Goal: Task Accomplishment & Management: Manage account settings

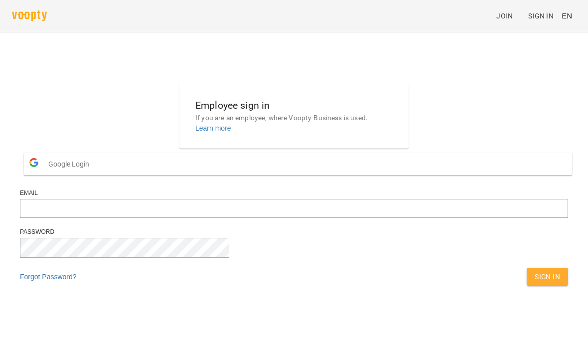
scroll to position [96, 0]
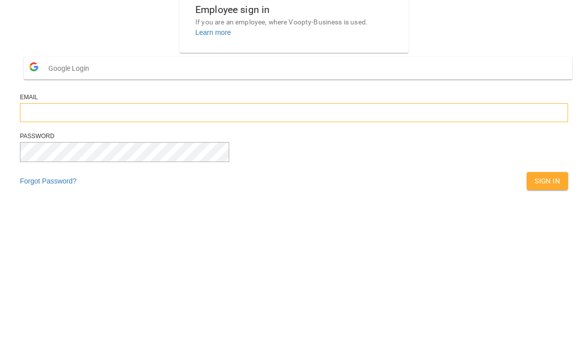
type input "**********"
click at [527, 268] on button "Sign In" at bounding box center [547, 277] width 41 height 18
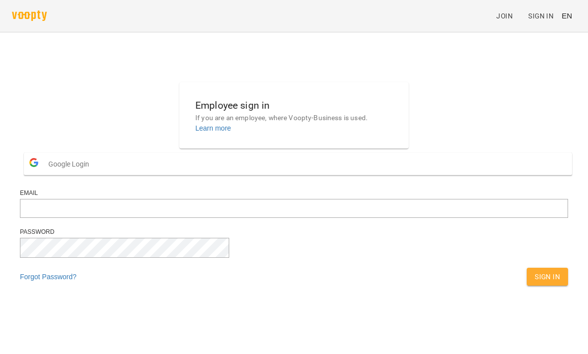
scroll to position [0, 0]
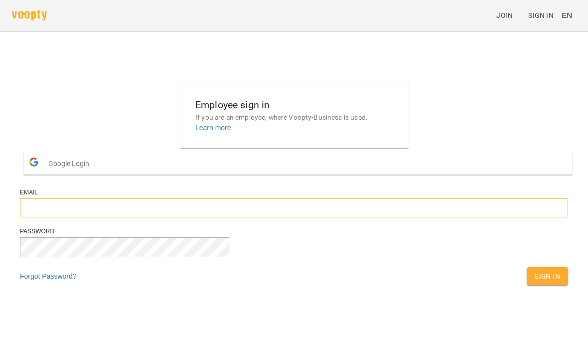
type input "**********"
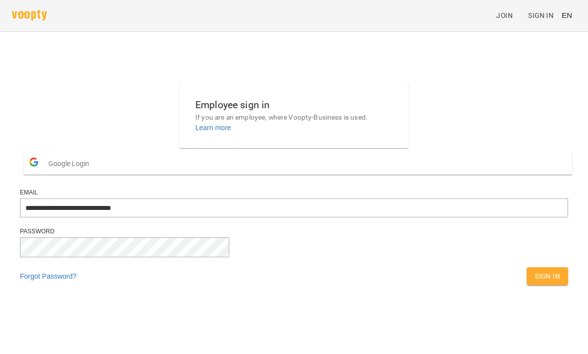
click at [527, 286] on button "Sign In" at bounding box center [547, 277] width 41 height 18
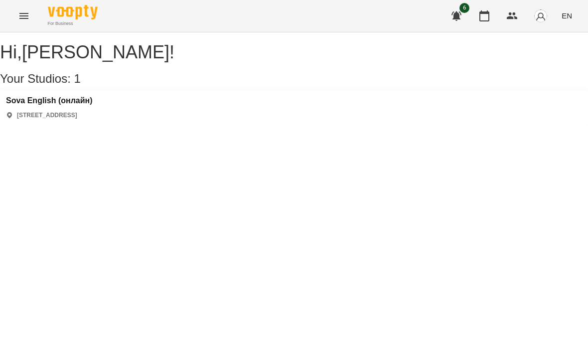
click at [24, 19] on icon "Menu" at bounding box center [24, 16] width 12 height 12
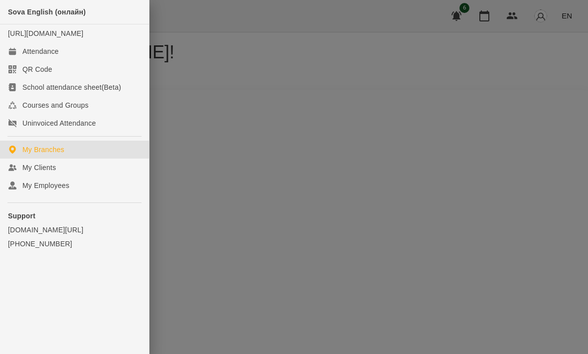
click at [88, 60] on link "Attendance" at bounding box center [74, 51] width 149 height 18
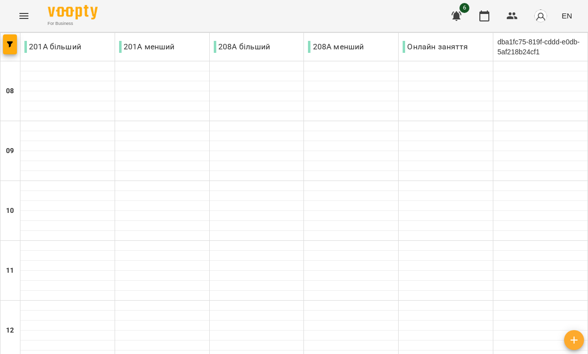
scroll to position [613, 0]
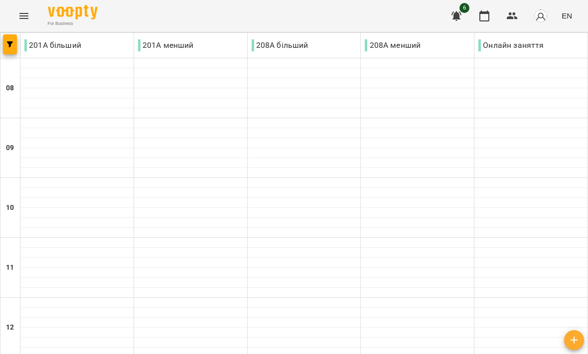
scroll to position [608, 0]
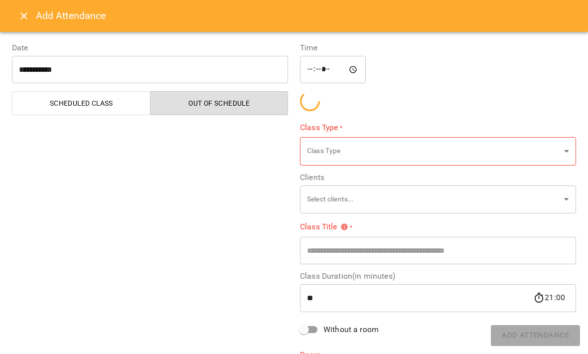
type input "**********"
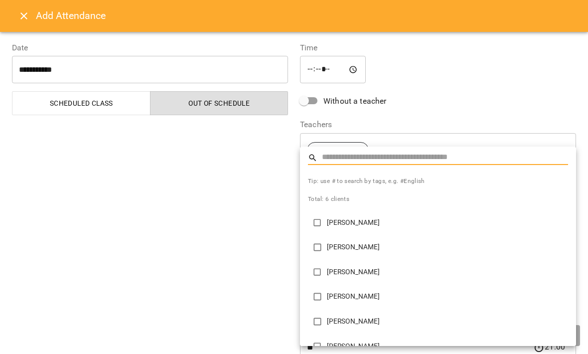
click at [535, 115] on div at bounding box center [294, 177] width 588 height 354
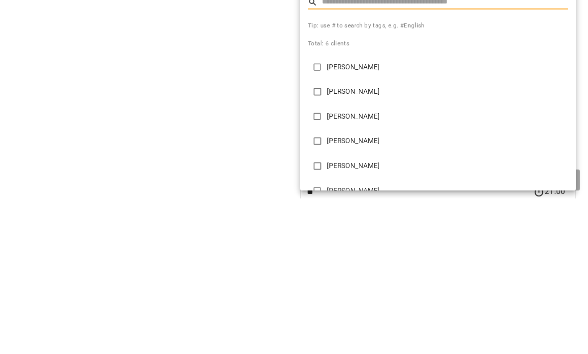
click at [388, 218] on p "[PERSON_NAME]" at bounding box center [447, 223] width 241 height 10
type input "**********"
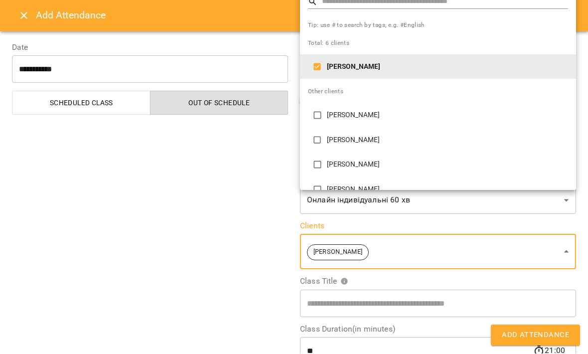
click at [533, 343] on div at bounding box center [294, 177] width 588 height 354
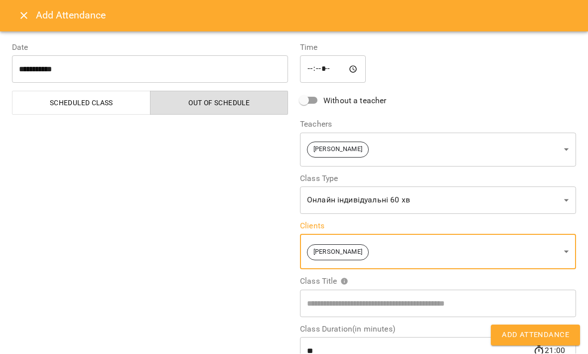
click at [541, 333] on span "Add Attendance" at bounding box center [535, 335] width 67 height 13
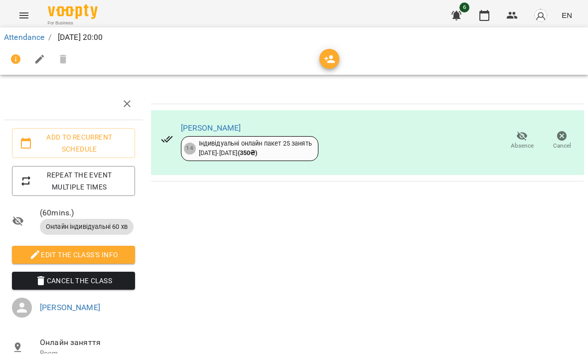
click at [30, 40] on link "Attendance" at bounding box center [24, 37] width 40 height 9
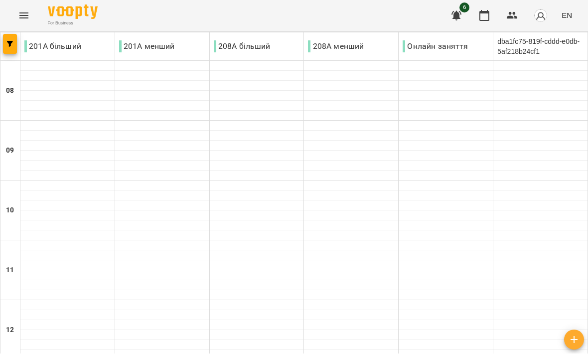
scroll to position [613, 0]
click at [31, 14] on button "Menu" at bounding box center [24, 16] width 24 height 24
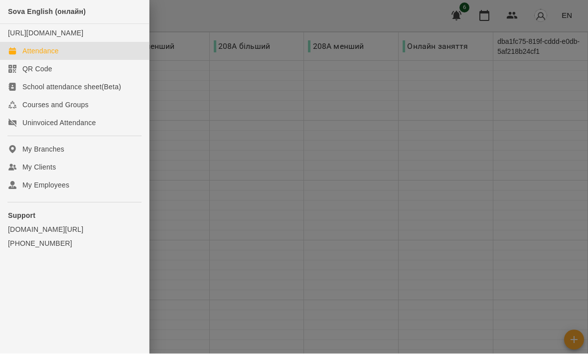
click at [453, 99] on div at bounding box center [294, 177] width 588 height 354
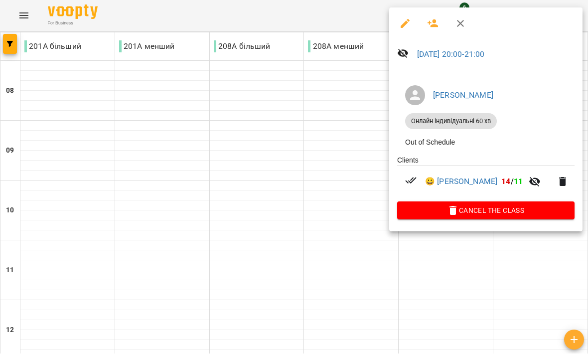
click at [283, 21] on div at bounding box center [294, 177] width 588 height 354
